Goal: Task Accomplishment & Management: Use online tool/utility

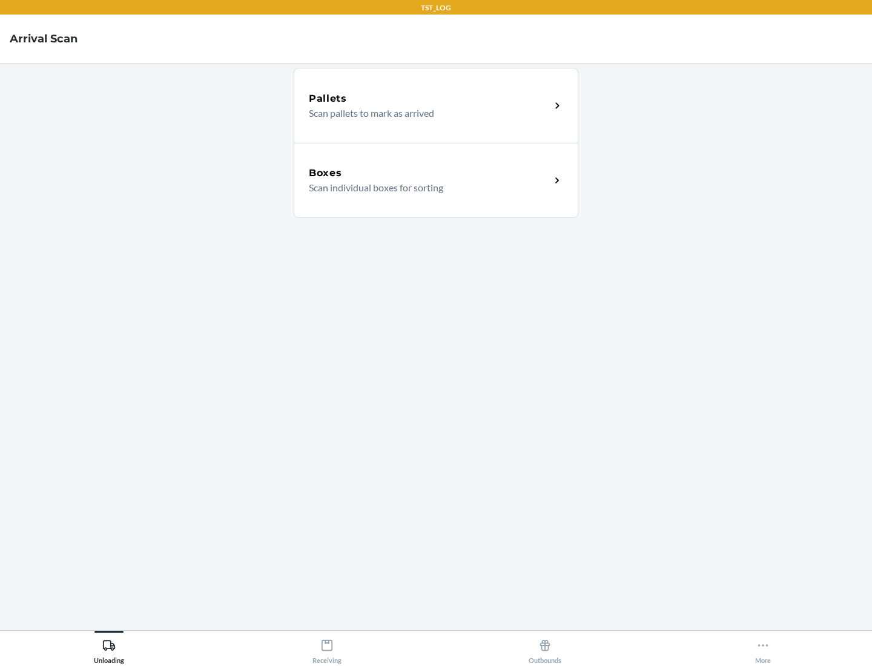
click at [429, 173] on div "Boxes" at bounding box center [430, 173] width 242 height 15
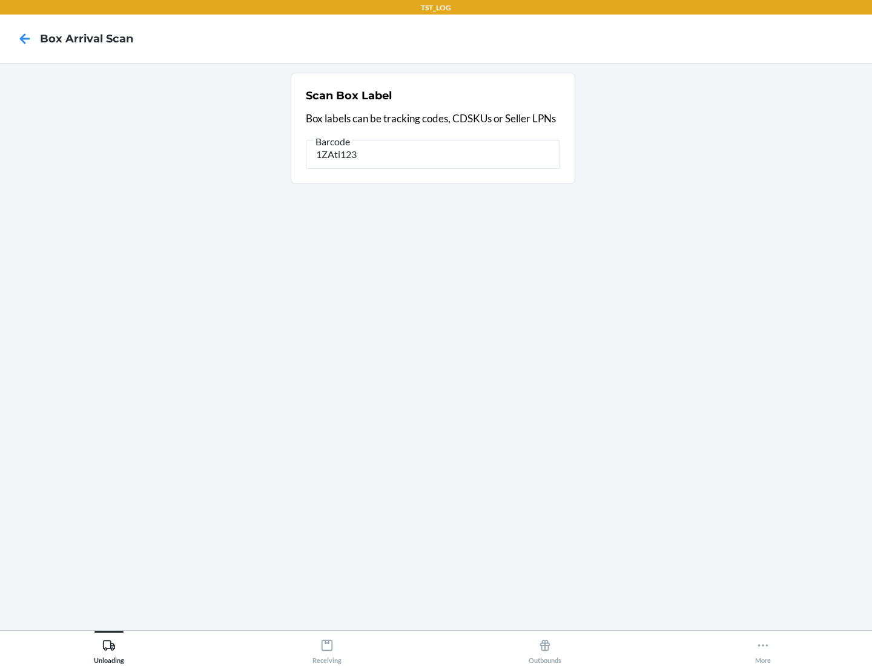
type input "1ZAti123"
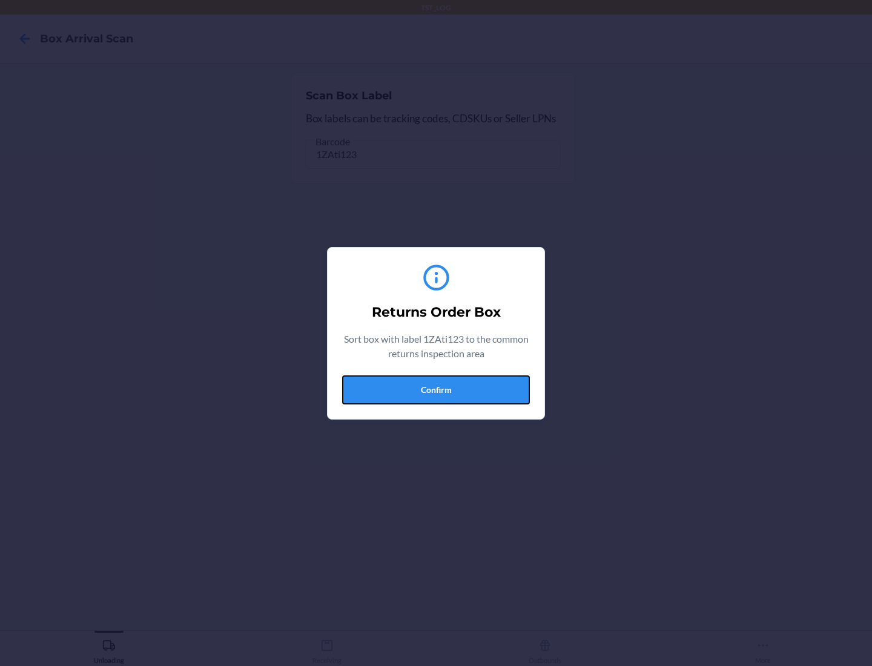
click at [436, 389] on button "Confirm" at bounding box center [436, 389] width 188 height 29
